Goal: Information Seeking & Learning: Check status

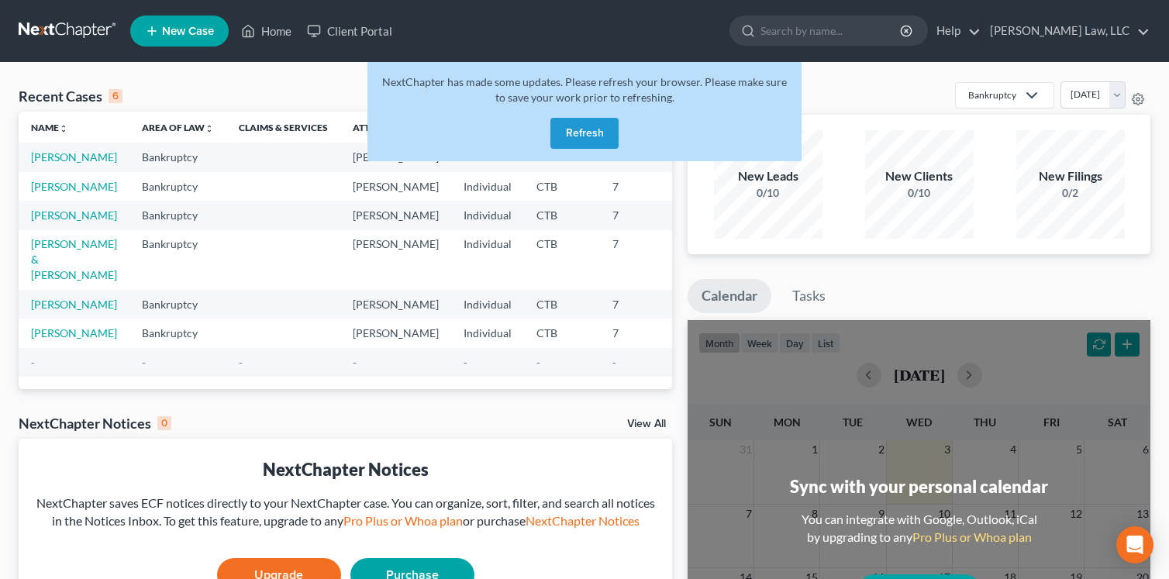
click at [591, 129] on button "Refresh" at bounding box center [584, 133] width 68 height 31
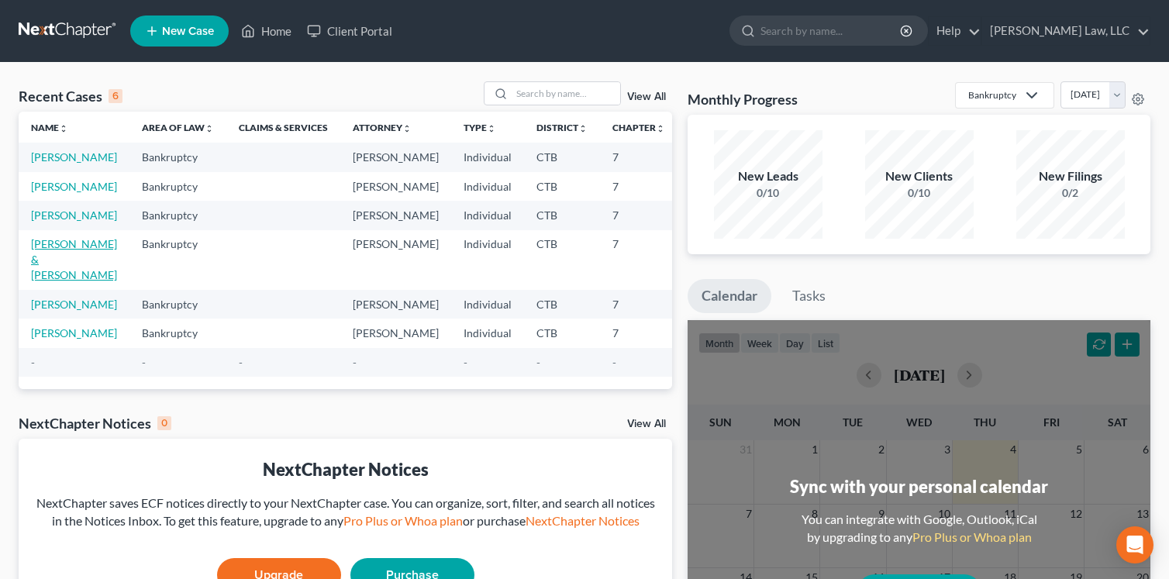
click at [48, 281] on link "[PERSON_NAME] & [PERSON_NAME]" at bounding box center [74, 259] width 86 height 44
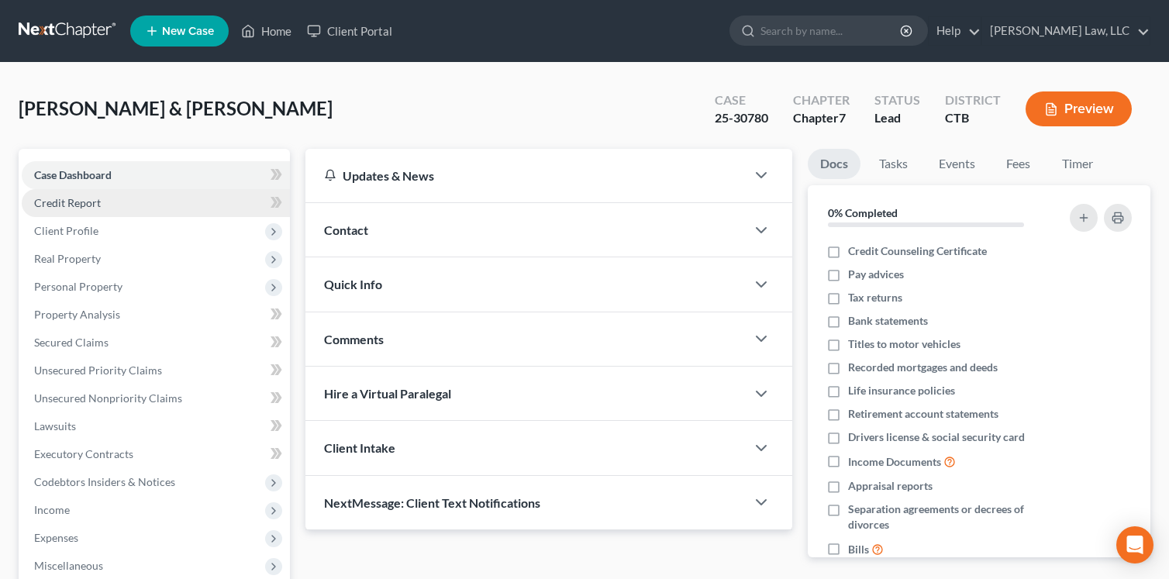
click at [73, 203] on span "Credit Report" at bounding box center [67, 202] width 67 height 13
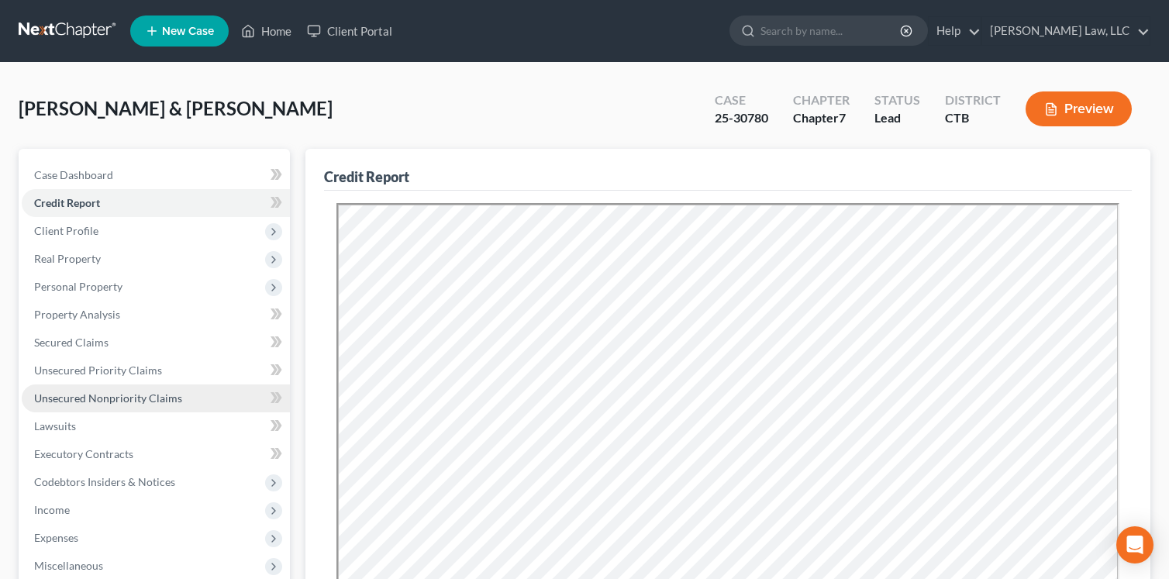
click at [82, 398] on span "Unsecured Nonpriority Claims" at bounding box center [108, 397] width 148 height 13
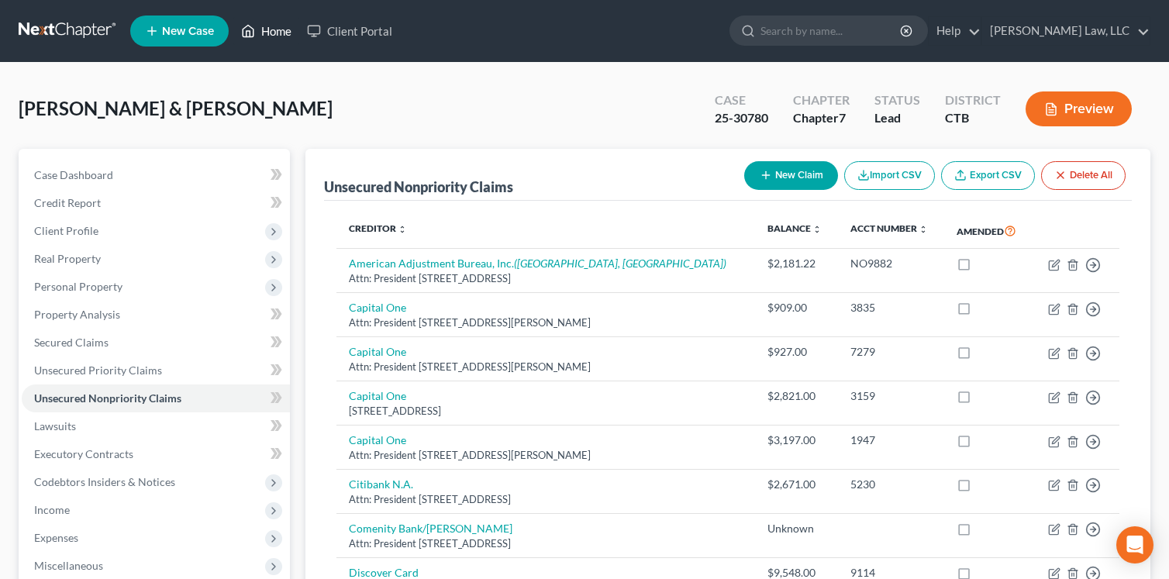
click at [272, 29] on link "Home" at bounding box center [266, 31] width 66 height 28
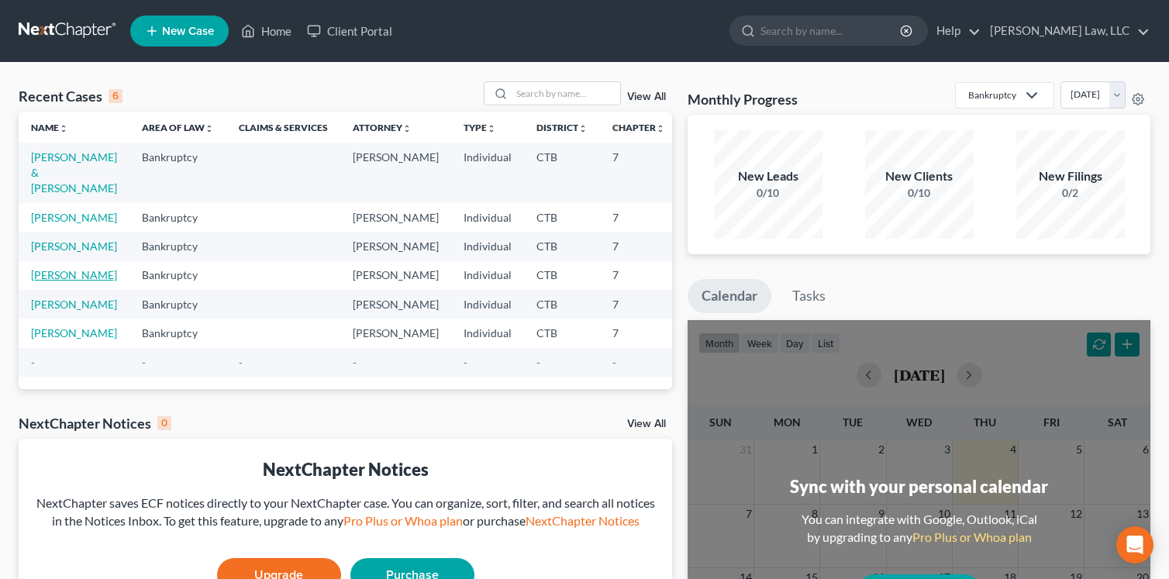
click at [57, 281] on link "[PERSON_NAME]" at bounding box center [74, 274] width 86 height 13
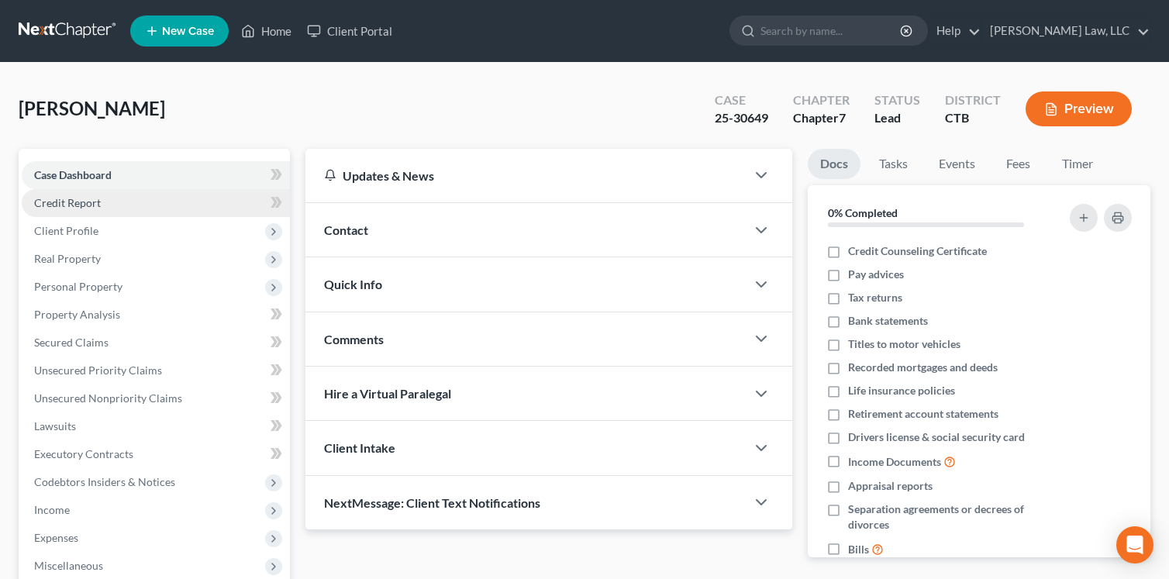
click at [71, 206] on span "Credit Report" at bounding box center [67, 202] width 67 height 13
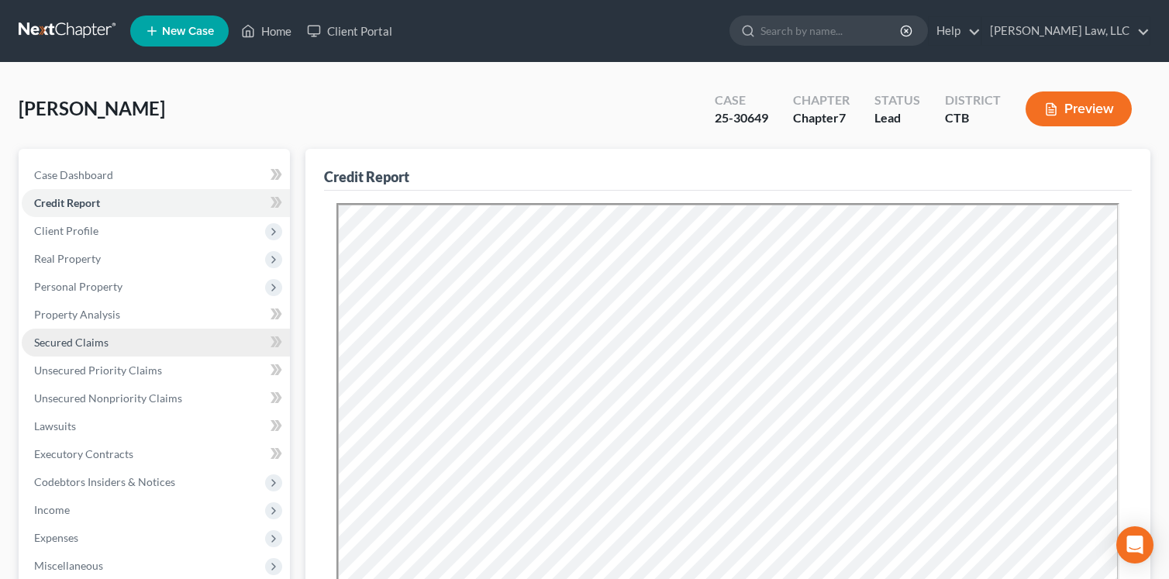
click at [86, 342] on span "Secured Claims" at bounding box center [71, 342] width 74 height 13
